Goal: Information Seeking & Learning: Learn about a topic

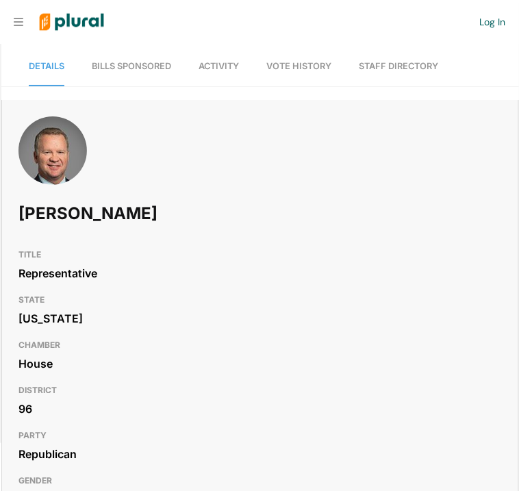
click at [123, 53] on link "Bills Sponsored" at bounding box center [131, 66] width 79 height 39
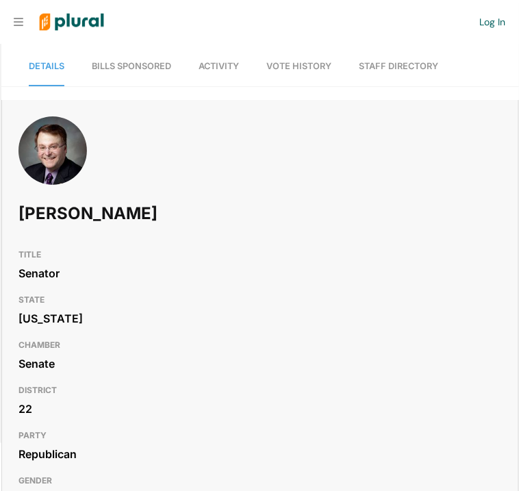
click at [115, 59] on link "Bills Sponsored" at bounding box center [131, 66] width 79 height 39
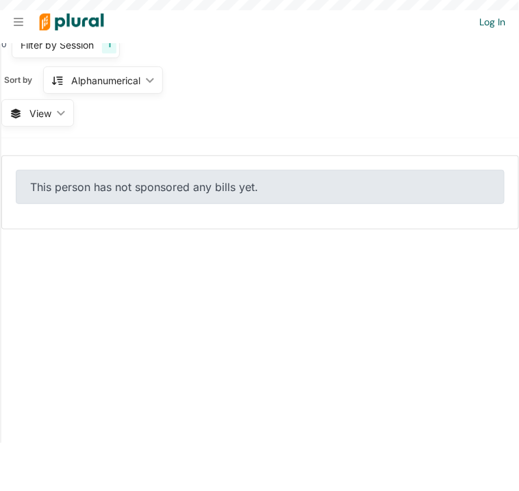
scroll to position [84, 0]
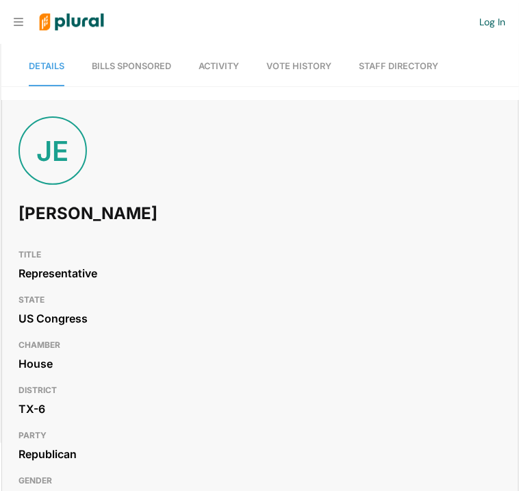
click at [105, 63] on span "Bills Sponsored" at bounding box center [131, 66] width 79 height 10
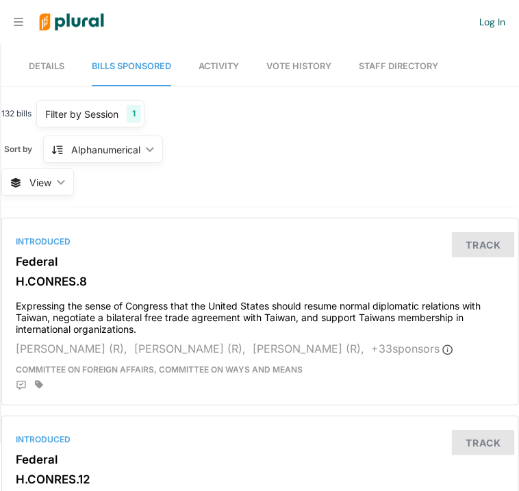
click at [269, 175] on div "132 bills Filter by Session 1 Filter by Session close Current Sessions US Congr…" at bounding box center [260, 154] width 518 height 108
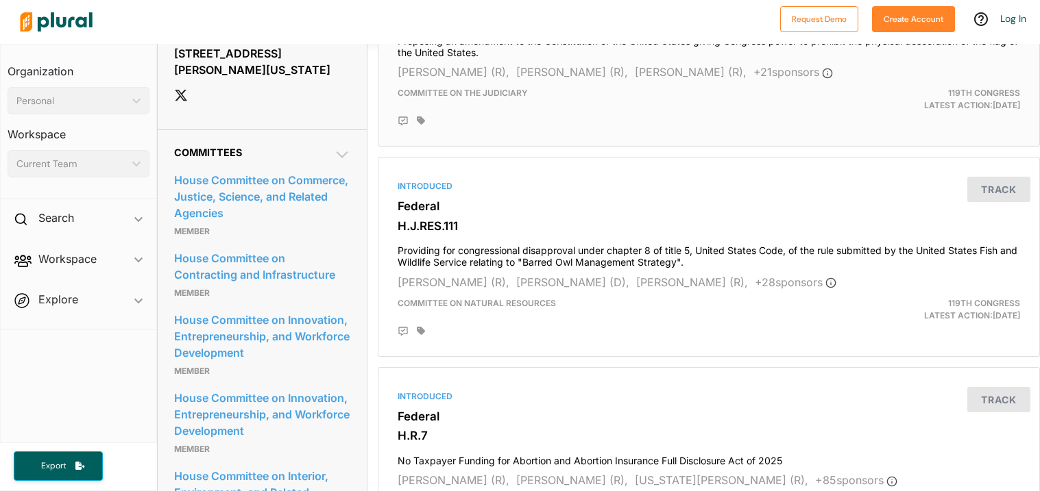
scroll to position [1029, 0]
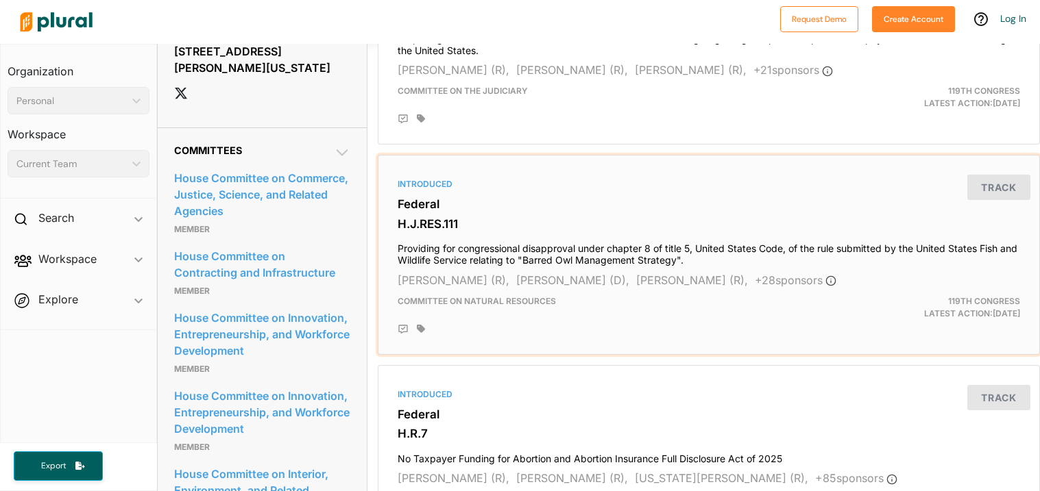
click at [519, 236] on h4 "Providing for congressional disapproval under chapter 8 of title 5, United Stat…" at bounding box center [708, 251] width 622 height 30
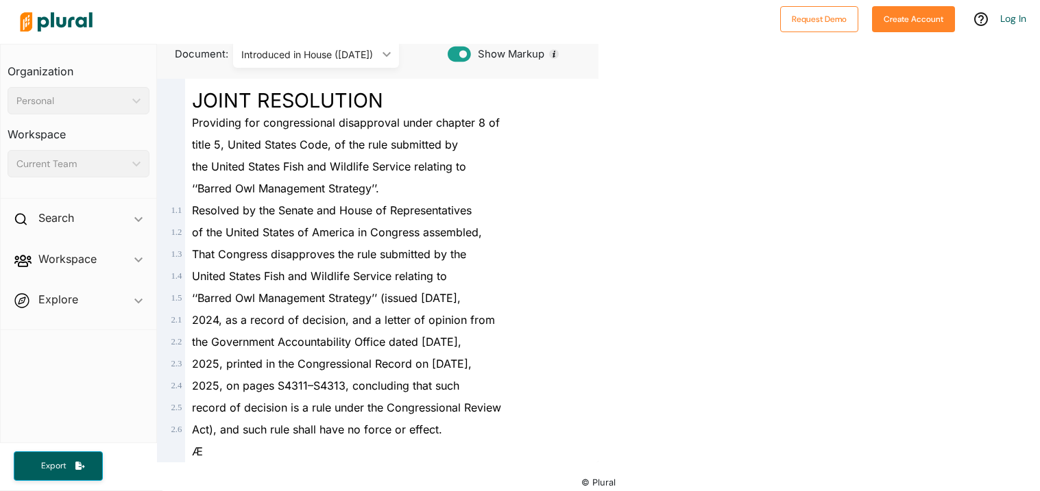
scroll to position [132, 0]
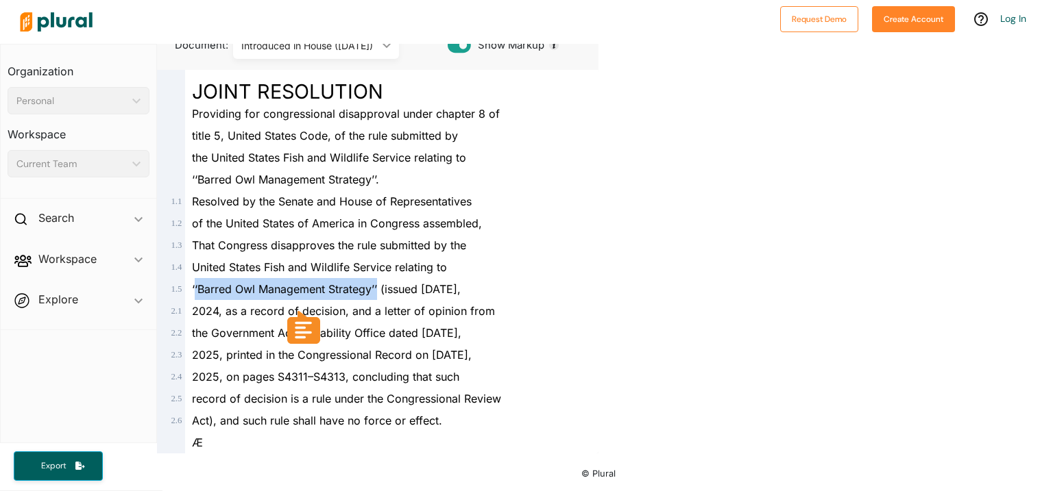
drag, startPoint x: 195, startPoint y: 287, endPoint x: 378, endPoint y: 291, distance: 183.0
click at [378, 291] on span "‘‘Barred Owl Management Strategy’’ (issued September 6," at bounding box center [326, 289] width 269 height 14
copy span "‘Barred Owl Management Strategy’’"
click at [295, 330] on icon at bounding box center [303, 327] width 24 height 25
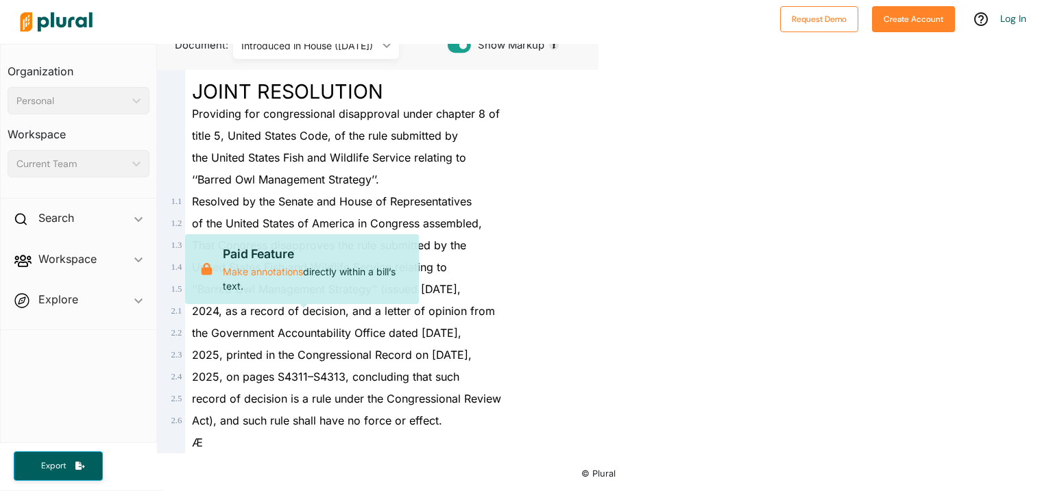
click at [519, 118] on div "Back to search Details RELATED BILLS Activity US CONGRESS - 119TH CONGRESS US C…" at bounding box center [818, 182] width 441 height 541
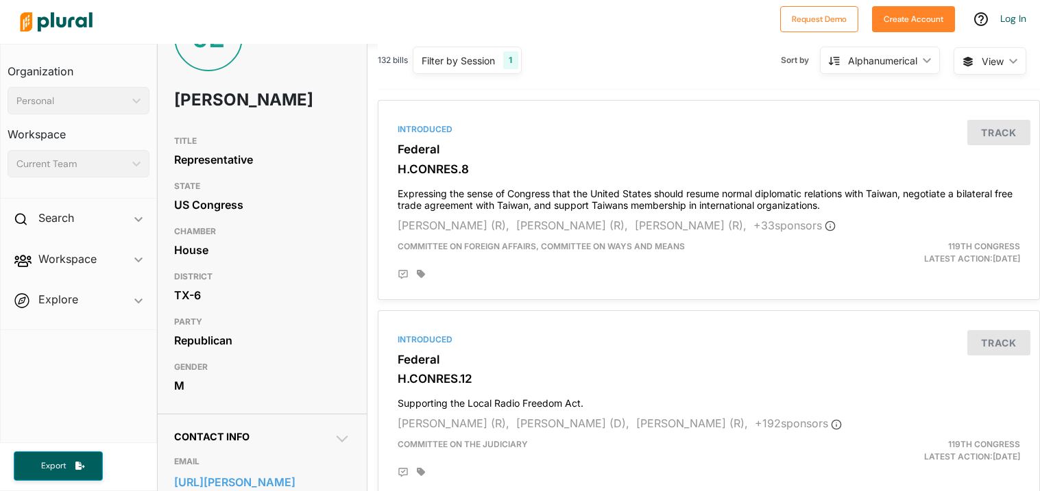
scroll to position [65, 0]
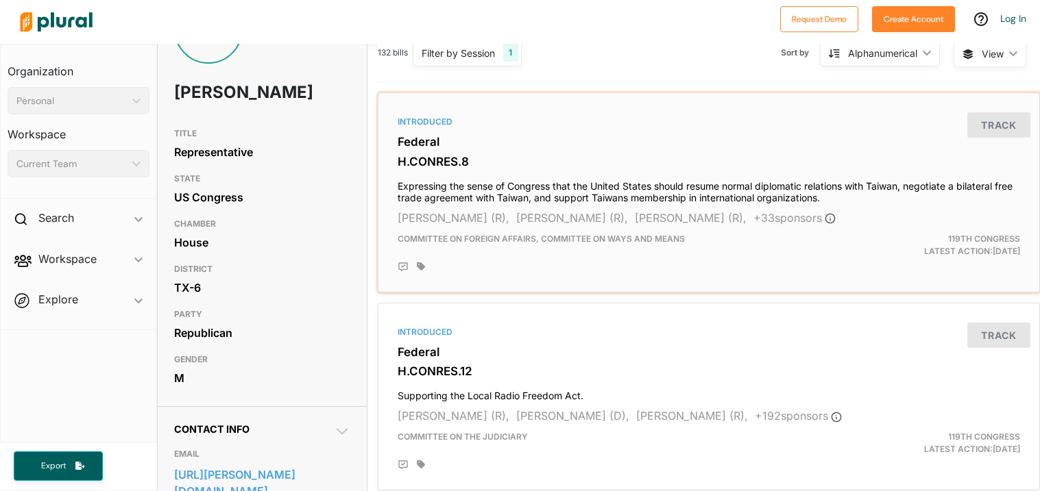
click at [426, 125] on div "Introduced" at bounding box center [708, 122] width 622 height 12
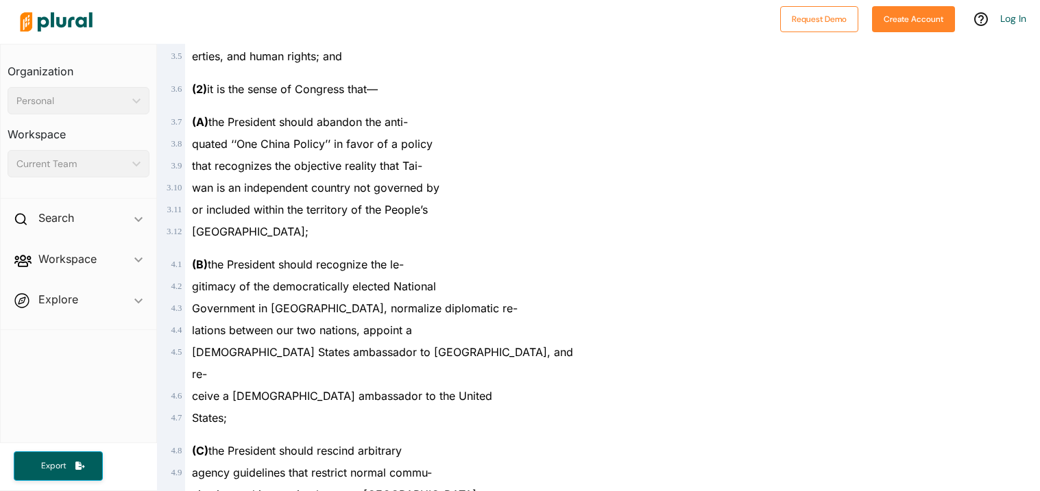
scroll to position [1540, 0]
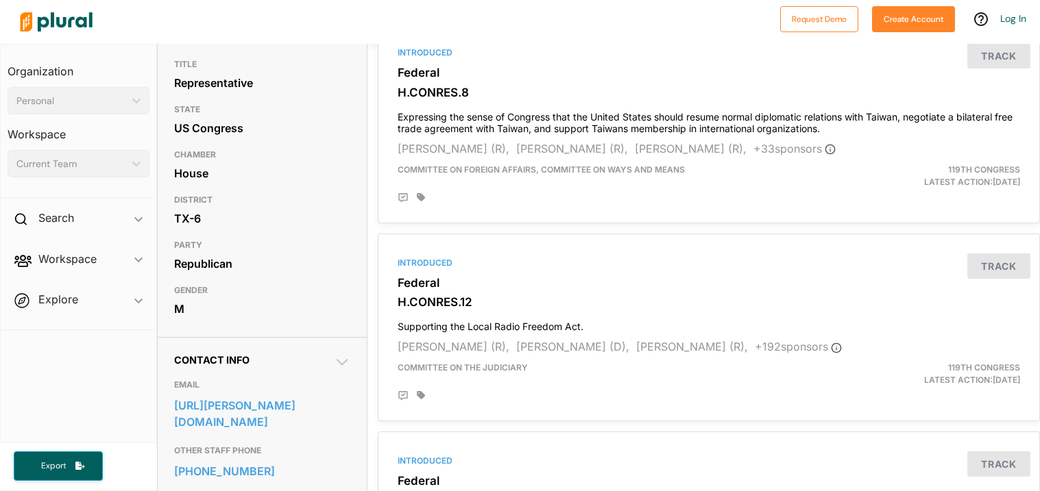
scroll to position [140, 0]
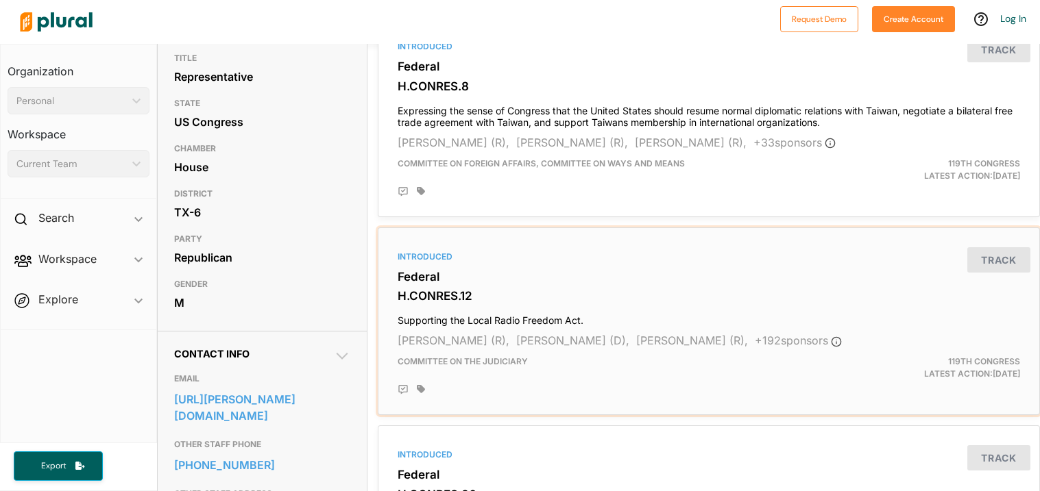
click at [439, 261] on div "Introduced" at bounding box center [708, 257] width 622 height 12
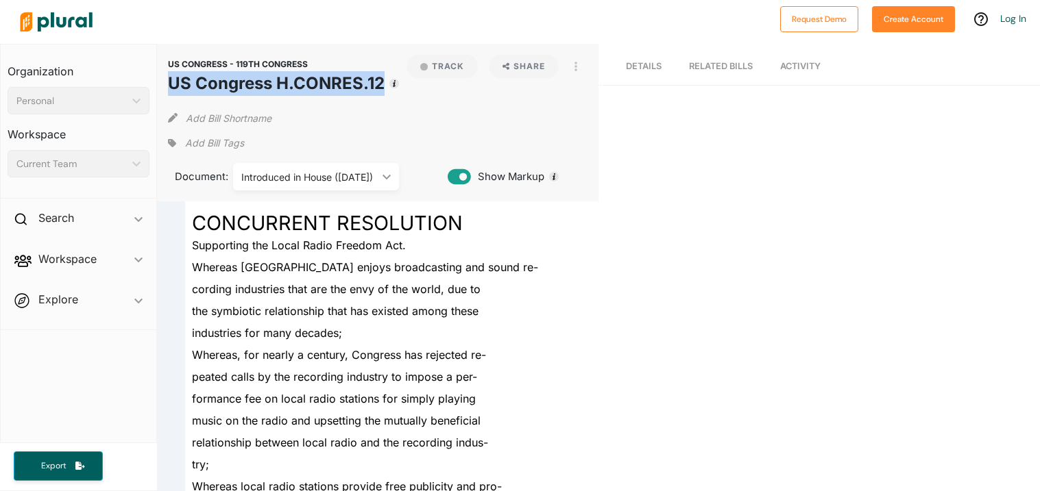
drag, startPoint x: 170, startPoint y: 86, endPoint x: 380, endPoint y: 84, distance: 209.7
click at [380, 84] on h1 "US Congress H.CONRES.12" at bounding box center [276, 83] width 217 height 25
click at [339, 107] on div "Add Bill Shortname" at bounding box center [377, 114] width 419 height 27
drag, startPoint x: 280, startPoint y: 79, endPoint x: 382, endPoint y: 84, distance: 102.9
click at [382, 84] on h1 "US Congress H.CONRES.12" at bounding box center [276, 83] width 217 height 25
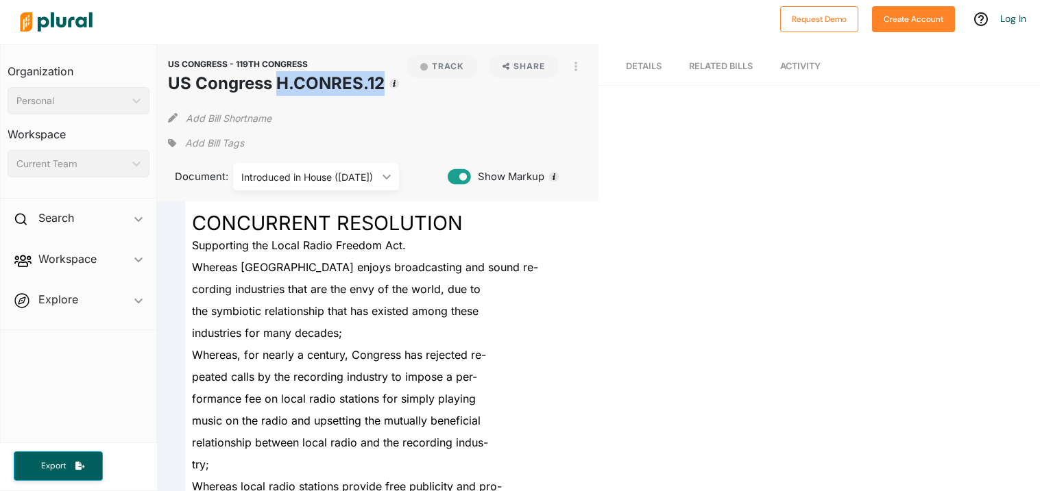
copy h1 "H.CONRES.12"
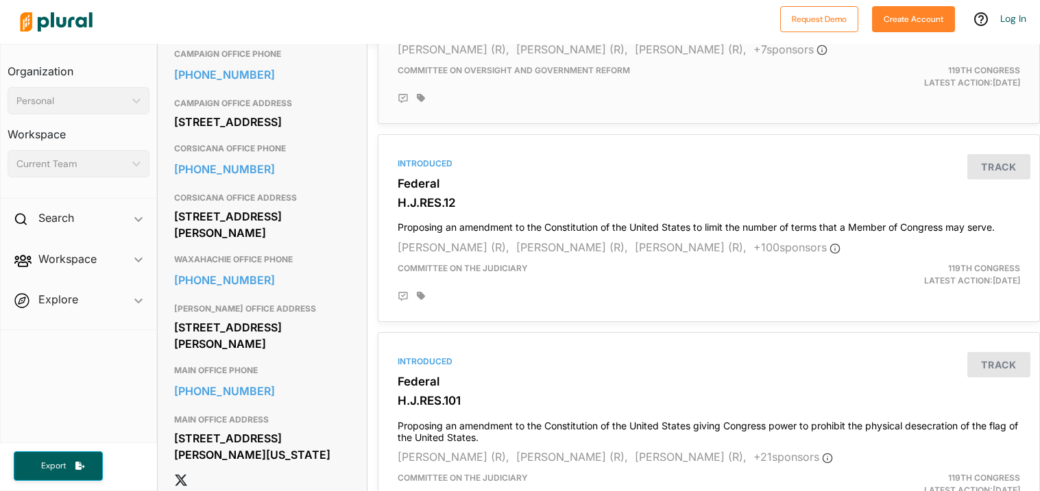
scroll to position [648, 0]
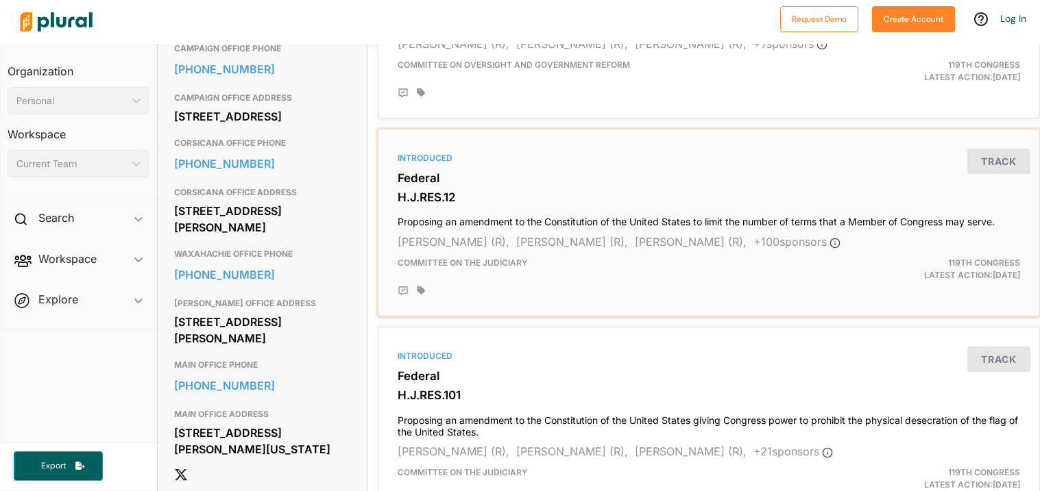
click at [422, 152] on div "Introduced" at bounding box center [708, 158] width 622 height 12
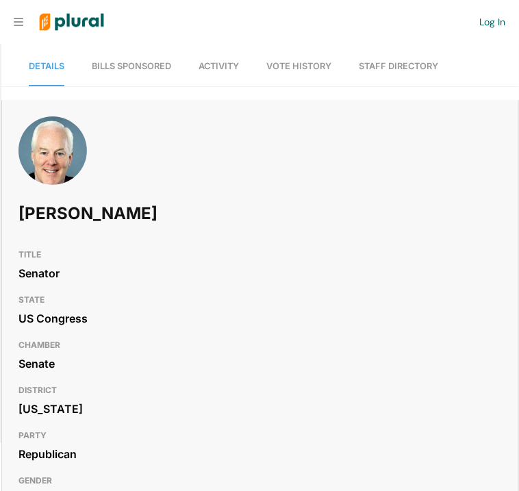
click at [114, 63] on span "Bills Sponsored" at bounding box center [131, 66] width 79 height 10
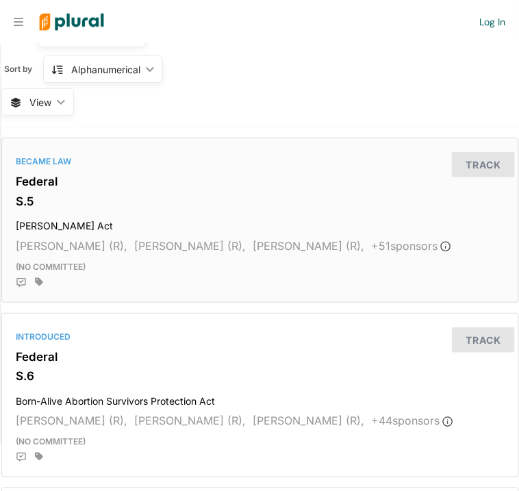
scroll to position [85, 0]
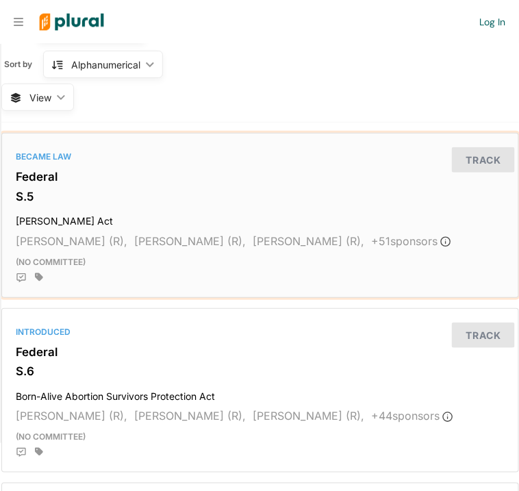
click at [53, 164] on div "Became Law Federal S.5 Laken Riley Act Katie Britt (R), Jim Risch (R), James La…" at bounding box center [260, 216] width 517 height 164
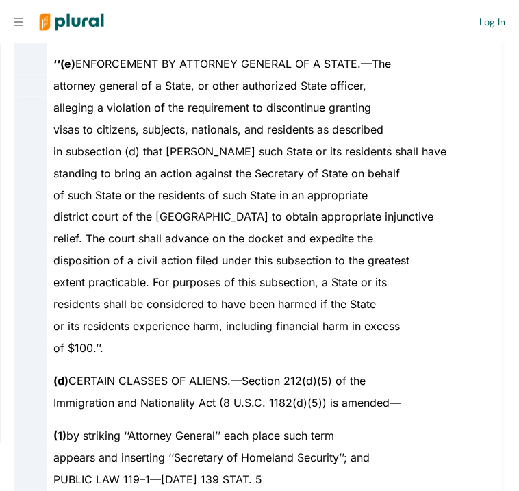
scroll to position [3558, 0]
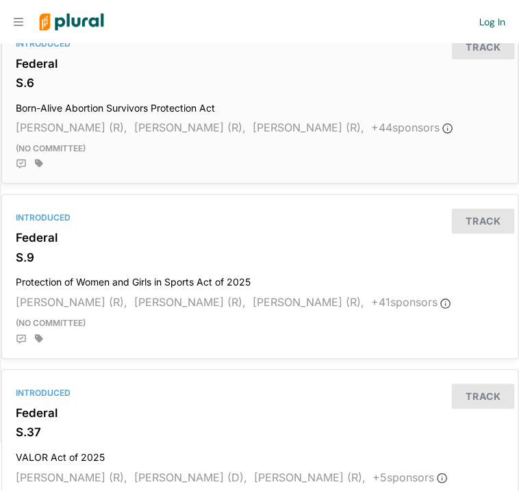
scroll to position [381, 0]
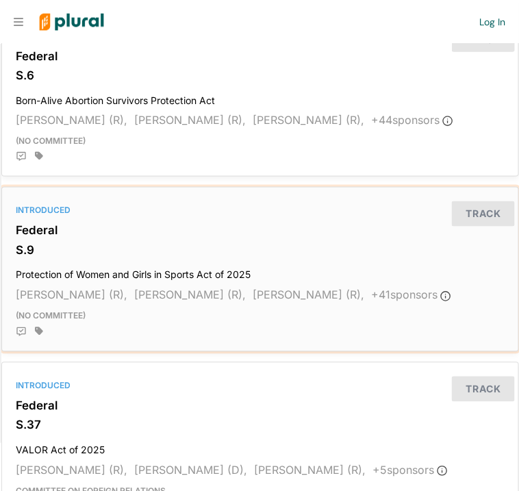
click at [42, 209] on div "Introduced" at bounding box center [260, 211] width 489 height 12
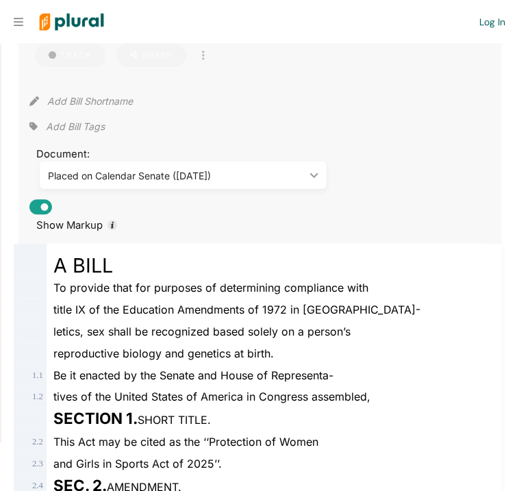
scroll to position [168, 0]
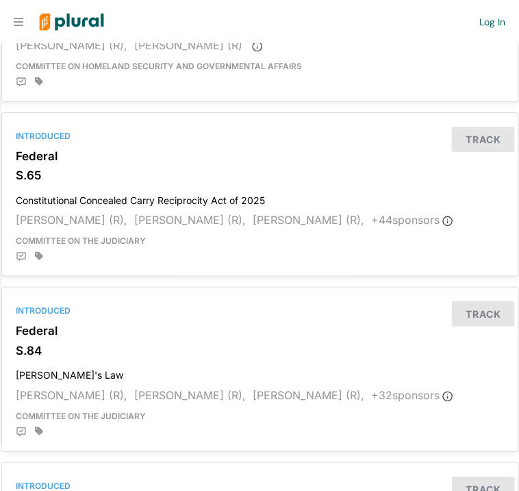
scroll to position [994, 0]
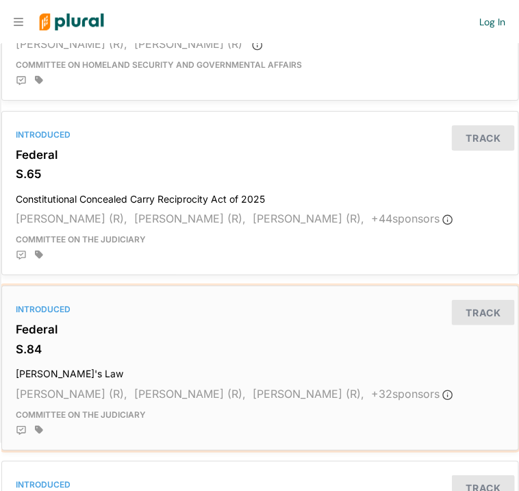
click at [63, 340] on div "Introduced Federal S.84 Sarah's Law Joni Ernst (R), Chuck Grassley (R), Katie B…" at bounding box center [260, 368] width 517 height 164
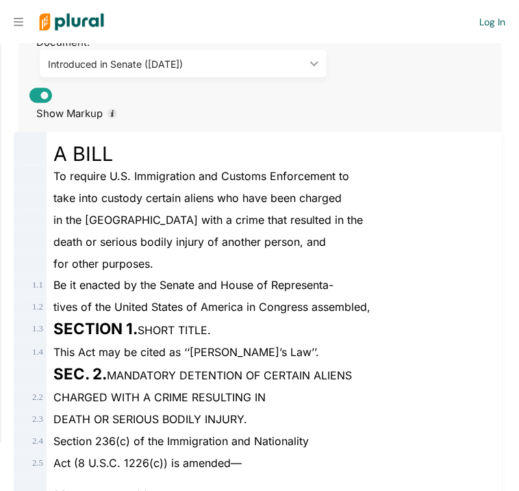
scroll to position [282, 0]
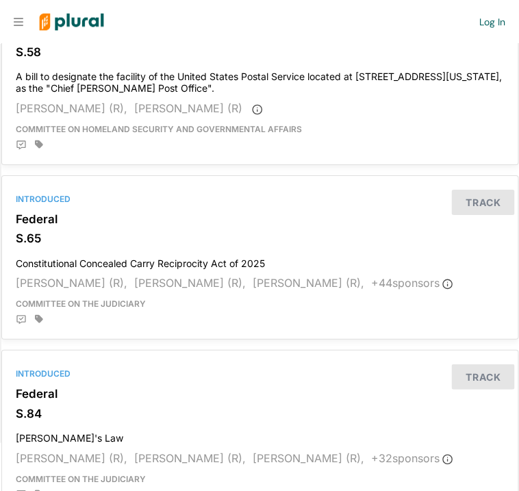
scroll to position [933, 0]
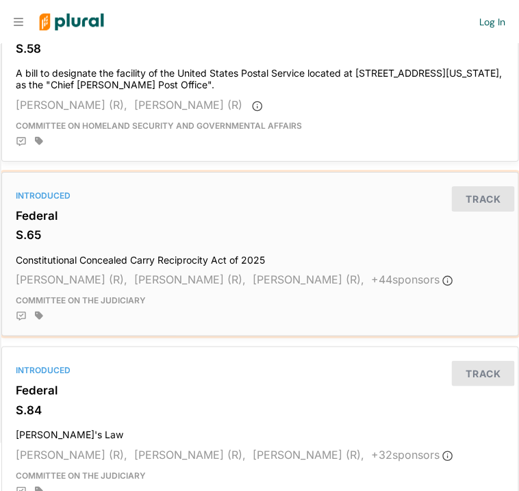
click at [27, 194] on div "Introduced" at bounding box center [260, 196] width 489 height 12
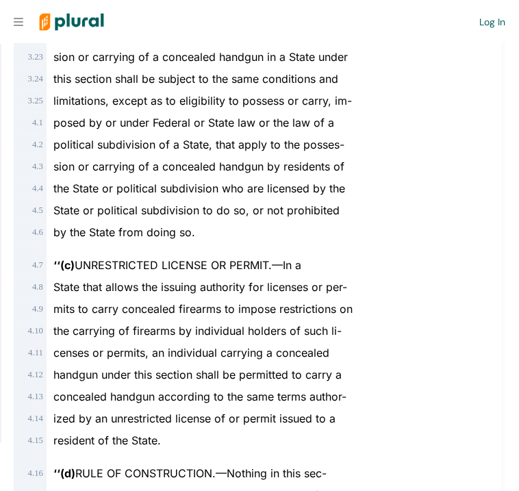
scroll to position [2186, 0]
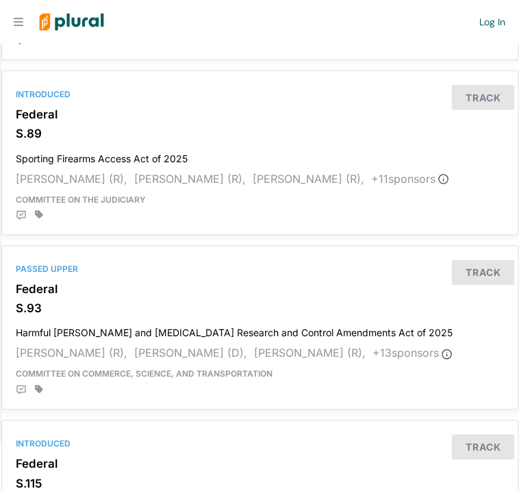
scroll to position [1386, 0]
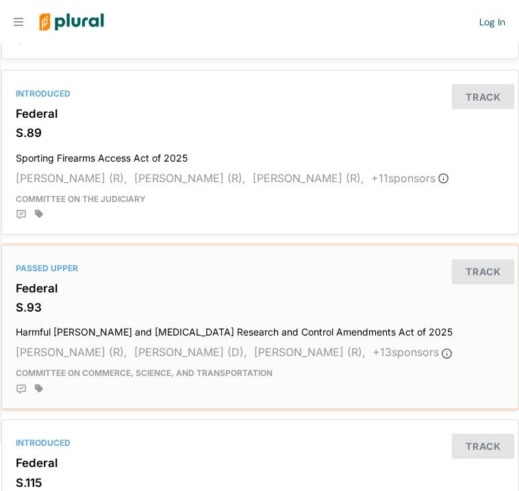
click at [154, 266] on div "Passed Upper Federal S.93 Harmful Algal Bloom and Hypoxia Research and Control …" at bounding box center [260, 328] width 517 height 164
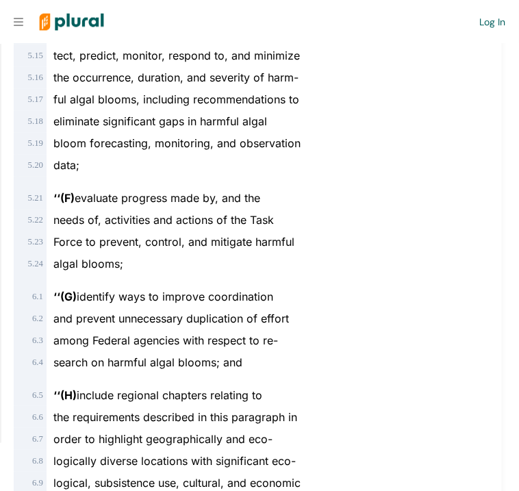
scroll to position [2873, 0]
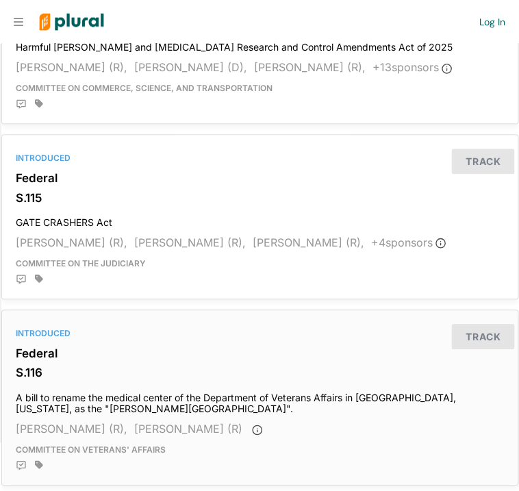
scroll to position [1671, 0]
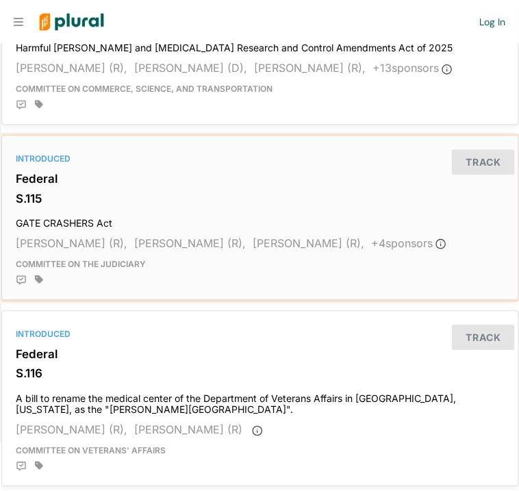
click at [68, 198] on h3 "S.115" at bounding box center [260, 199] width 489 height 14
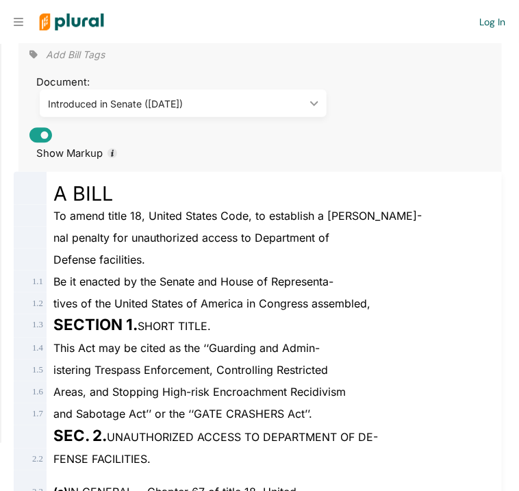
scroll to position [238, 0]
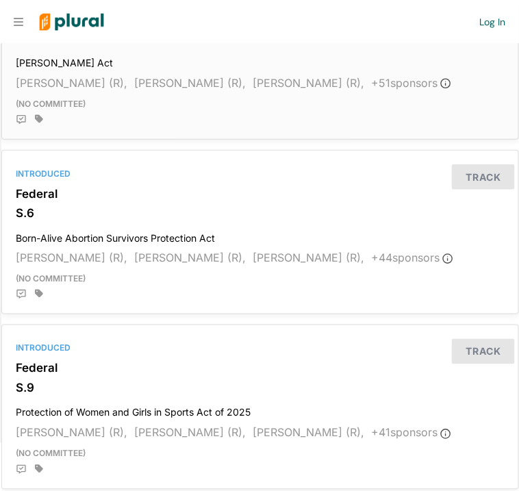
scroll to position [245, 0]
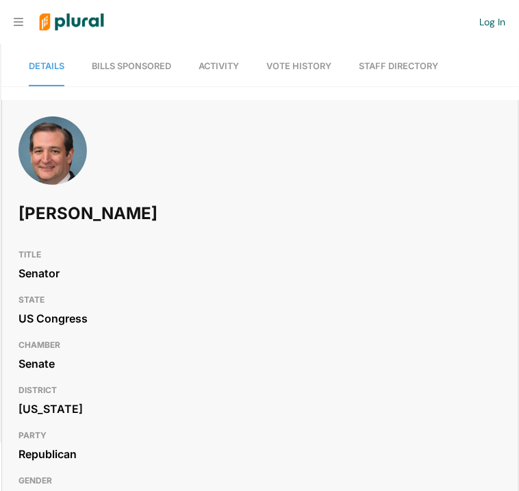
click at [121, 73] on link "Bills Sponsored" at bounding box center [131, 66] width 79 height 39
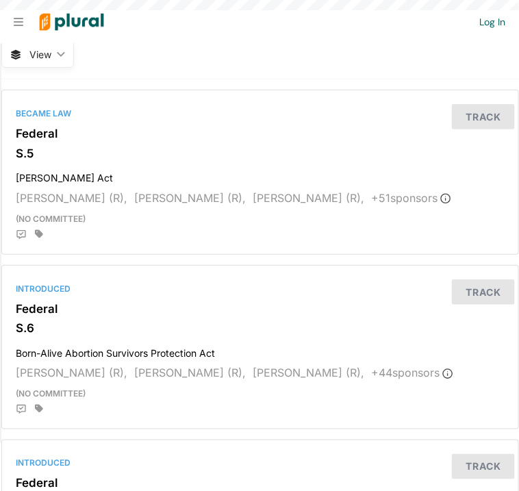
scroll to position [129, 0]
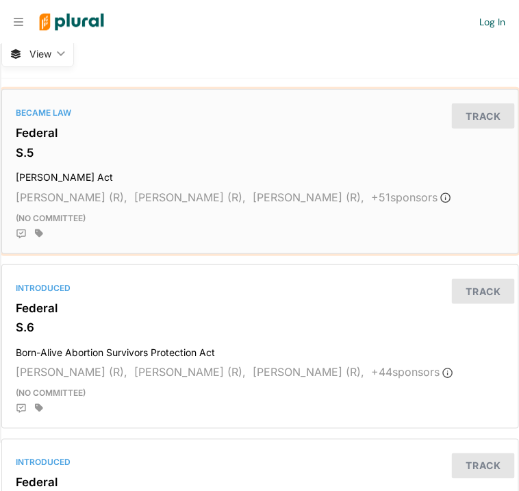
click at [79, 156] on h3 "S.5" at bounding box center [260, 153] width 489 height 14
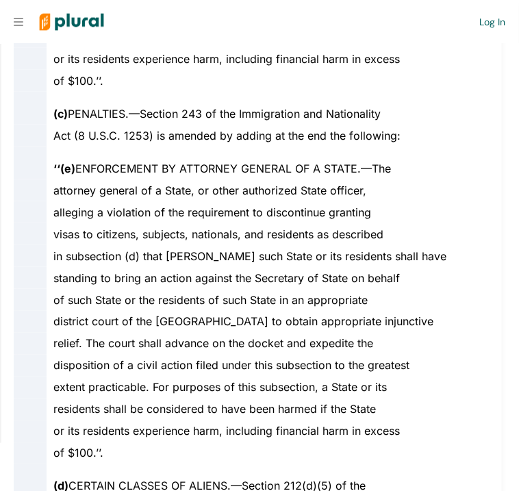
scroll to position [2335, 0]
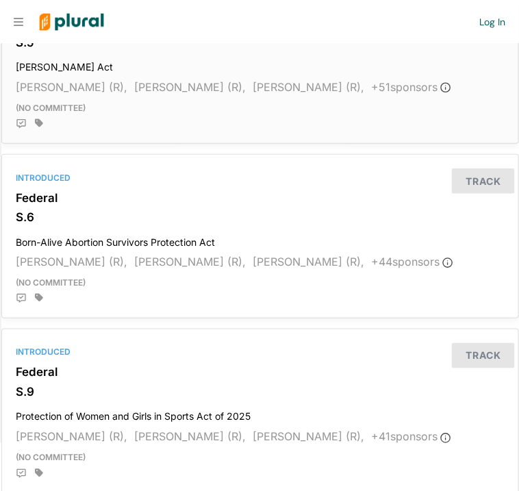
scroll to position [240, 0]
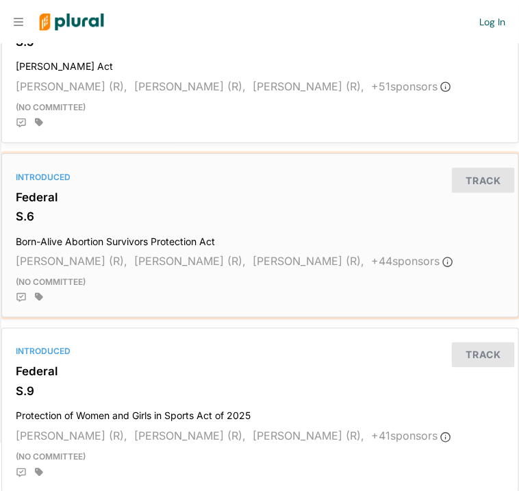
click at [50, 201] on h3 "Federal" at bounding box center [260, 198] width 489 height 14
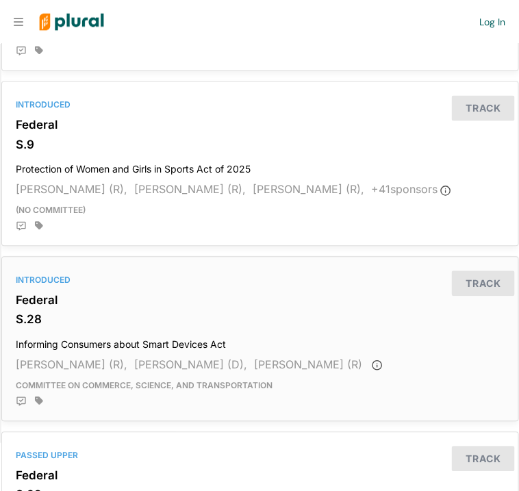
scroll to position [484, 0]
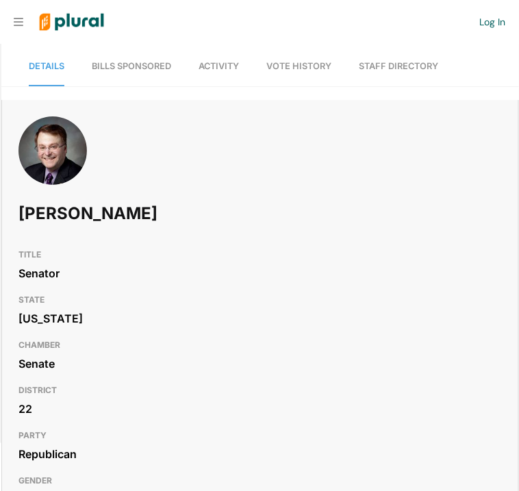
click at [127, 77] on link "Bills Sponsored" at bounding box center [131, 66] width 79 height 39
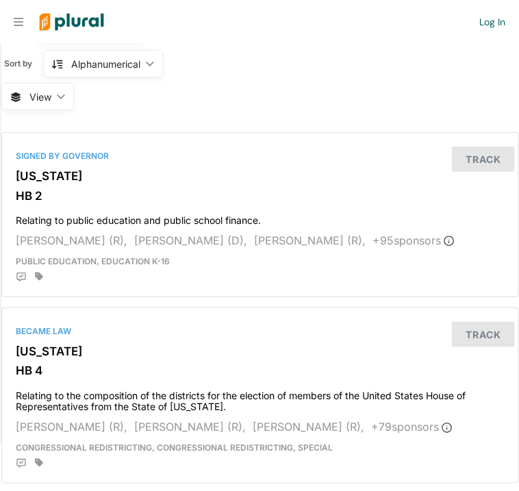
scroll to position [86, 0]
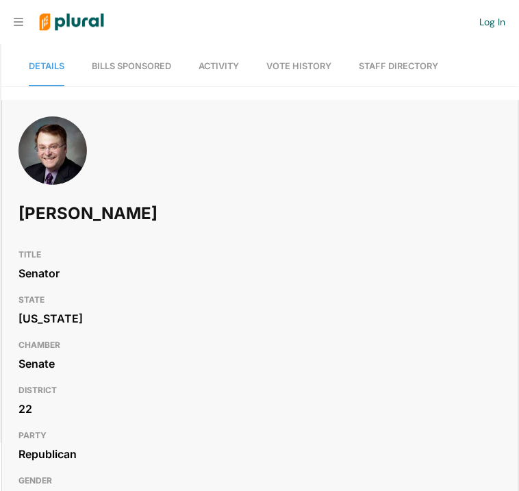
click at [106, 55] on link "Bills Sponsored" at bounding box center [131, 66] width 79 height 39
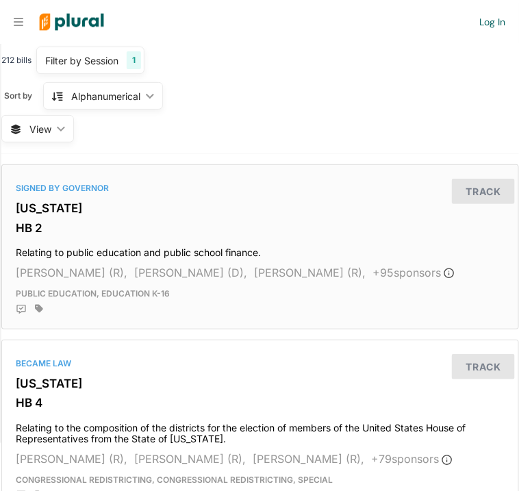
scroll to position [56, 0]
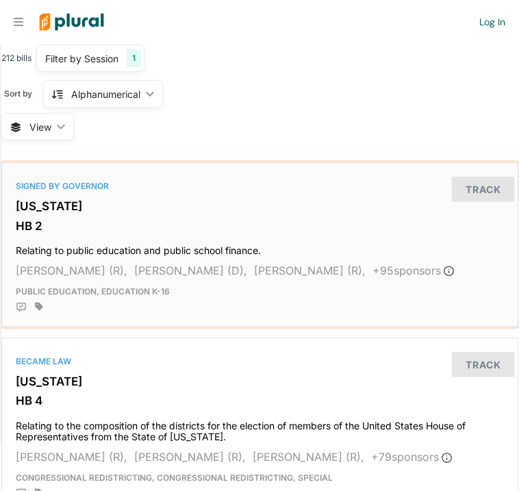
click at [73, 186] on div "Signed by Governor" at bounding box center [260, 186] width 489 height 12
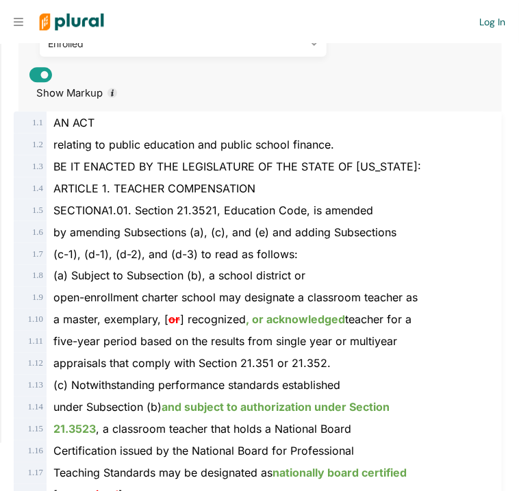
scroll to position [336, 0]
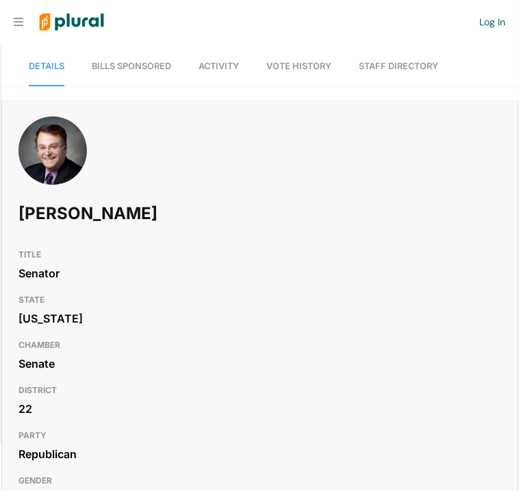
click at [124, 61] on span "Bills Sponsored" at bounding box center [131, 66] width 79 height 10
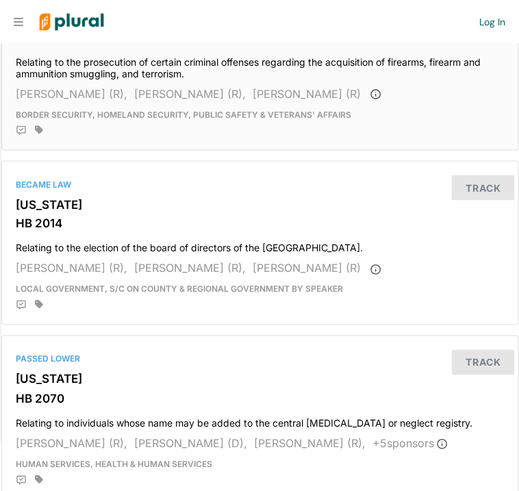
scroll to position [1382, 0]
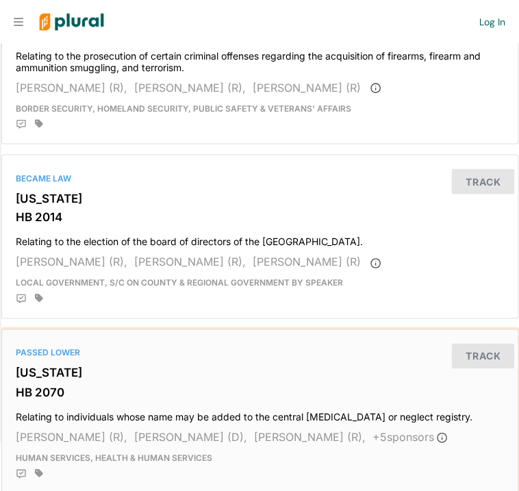
click at [62, 417] on h4 "Relating to individuals whose name may be added to the central [MEDICAL_DATA] o…" at bounding box center [260, 415] width 489 height 19
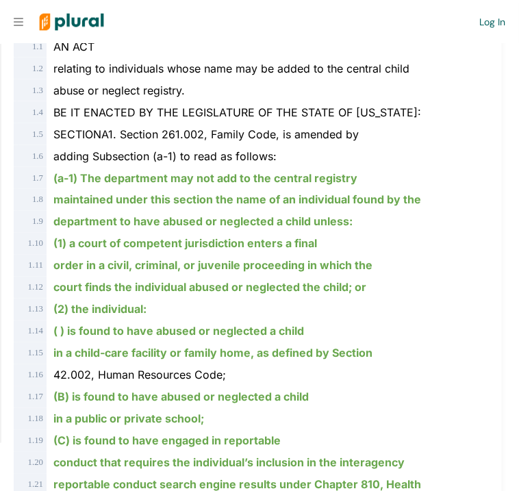
scroll to position [380, 0]
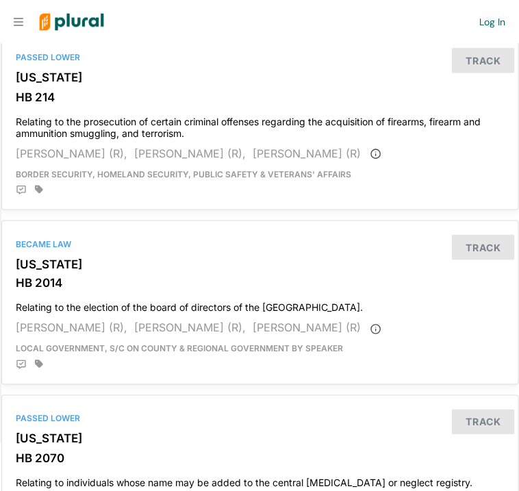
scroll to position [1317, 0]
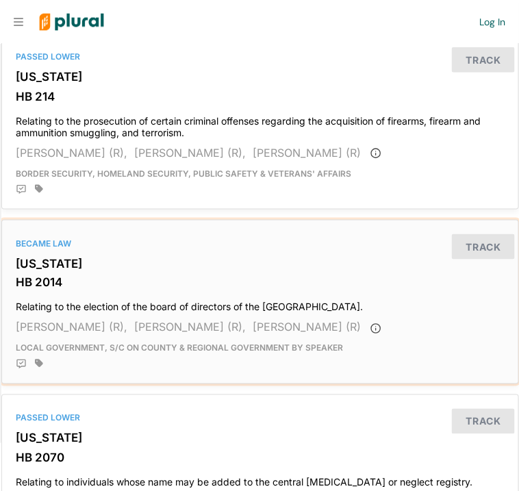
click at [47, 254] on div "Became Law [US_STATE] HB 2014 Relating to the election of the board of director…" at bounding box center [260, 303] width 517 height 164
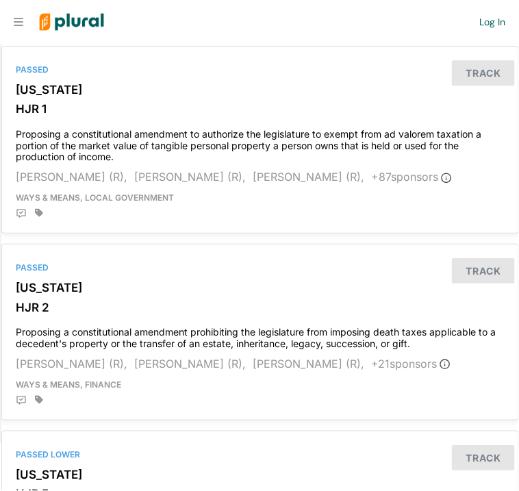
scroll to position [2980, 0]
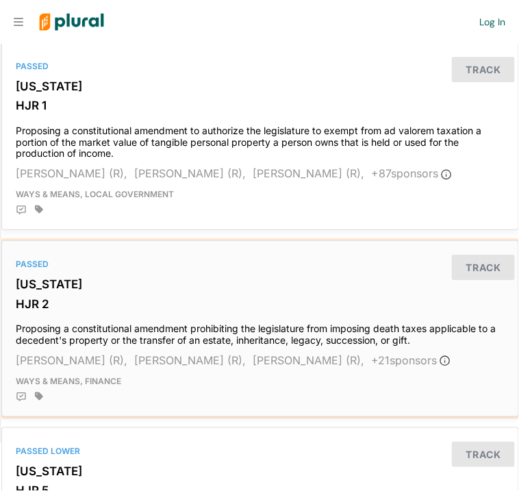
click at [35, 260] on div "Passed" at bounding box center [260, 264] width 489 height 12
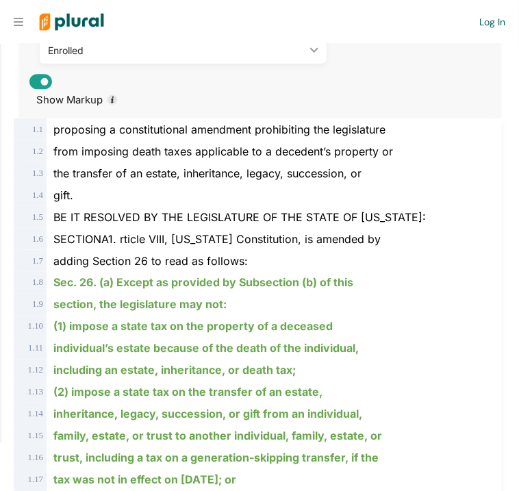
scroll to position [294, 0]
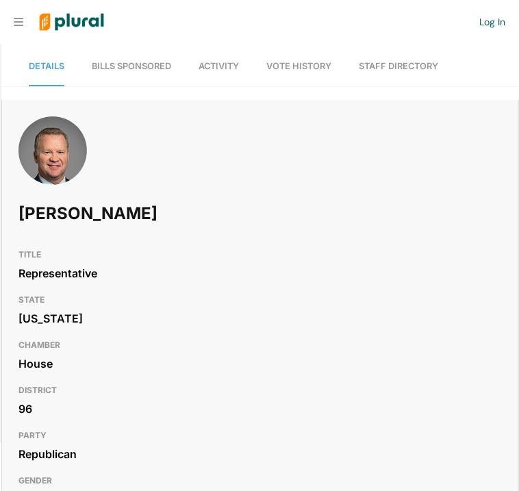
click at [109, 66] on span "Bills Sponsored" at bounding box center [131, 66] width 79 height 10
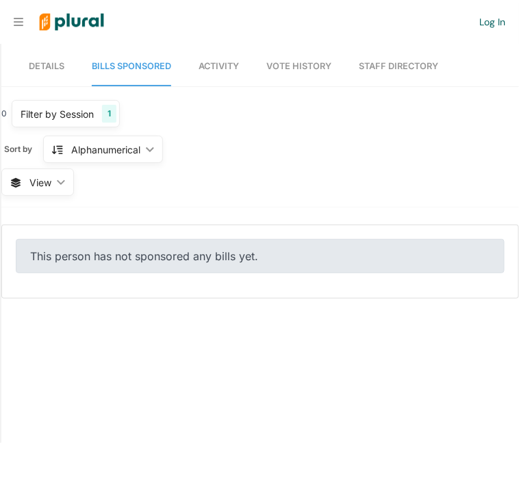
click at [123, 174] on div "0 Filter by Session 1 Filter by Session close Current Sessions Texas 89th Legis…" at bounding box center [260, 154] width 518 height 108
click at [228, 71] on link "Activity" at bounding box center [219, 66] width 40 height 39
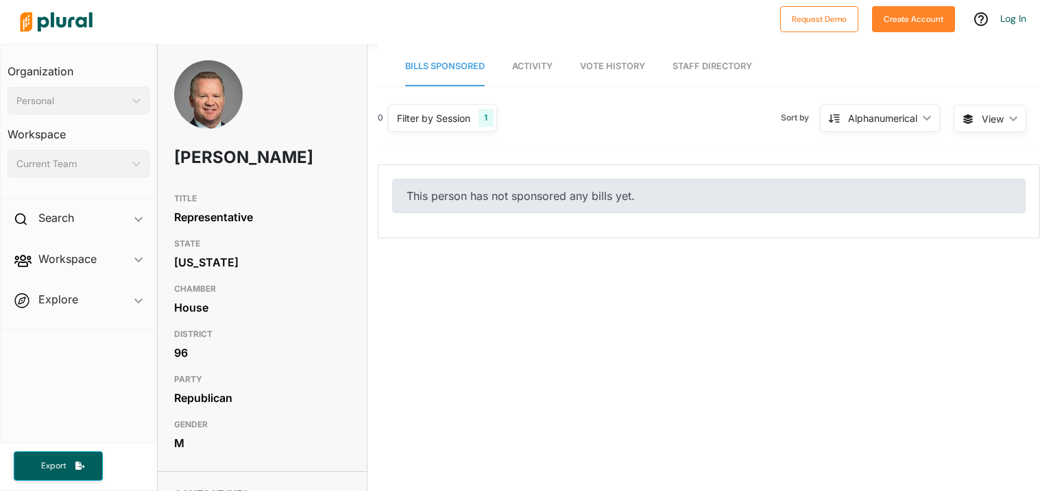
click at [415, 80] on link "Bills Sponsored" at bounding box center [444, 66] width 79 height 39
